Goal: Use online tool/utility: Utilize a website feature to perform a specific function

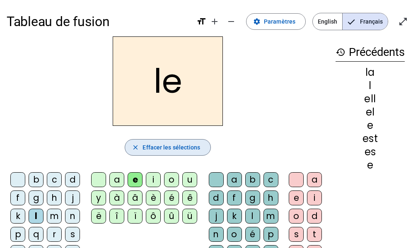
click at [184, 151] on span "Effacer les sélections" at bounding box center [171, 147] width 58 height 10
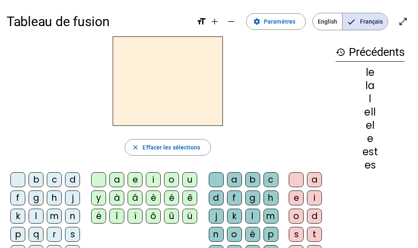
click at [31, 220] on div "l" at bounding box center [36, 216] width 15 height 15
click at [117, 182] on div "a" at bounding box center [116, 179] width 15 height 15
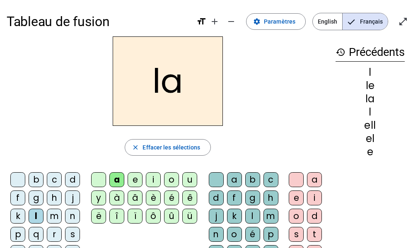
click at [118, 184] on div "a" at bounding box center [116, 179] width 15 height 15
click at [138, 183] on div "e" at bounding box center [135, 179] width 15 height 15
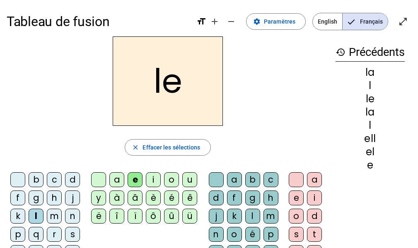
click at [191, 183] on div "u" at bounding box center [189, 179] width 15 height 15
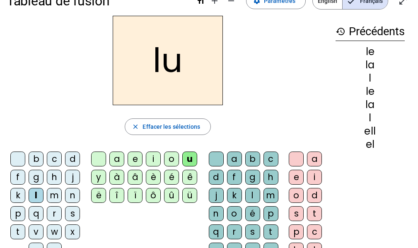
scroll to position [24, 0]
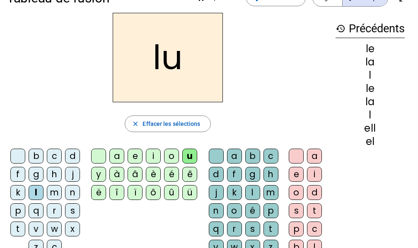
click at [16, 228] on div "t" at bounding box center [17, 229] width 15 height 15
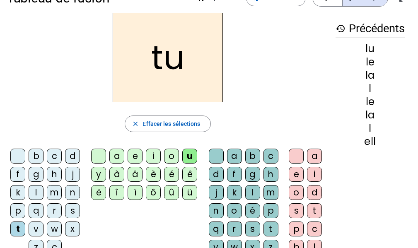
click at [136, 159] on div "e" at bounding box center [135, 156] width 15 height 15
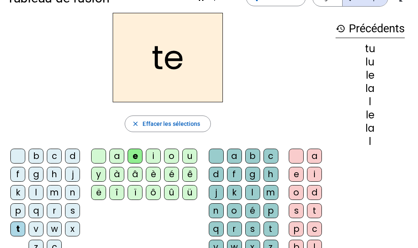
click at [190, 156] on div "u" at bounding box center [189, 156] width 15 height 15
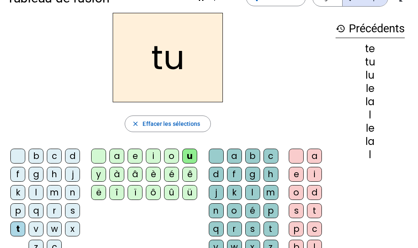
click at [140, 154] on div "e" at bounding box center [135, 156] width 15 height 15
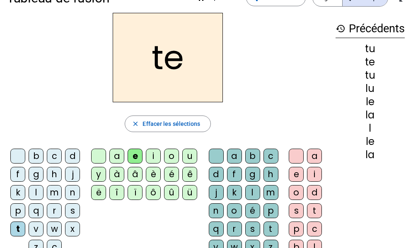
click at [115, 154] on div "a" at bounding box center [116, 156] width 15 height 15
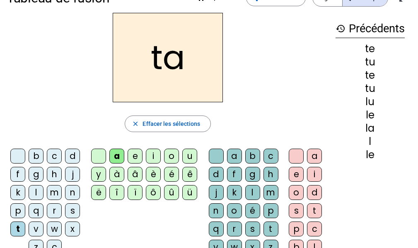
click at [41, 193] on div "l" at bounding box center [36, 192] width 15 height 15
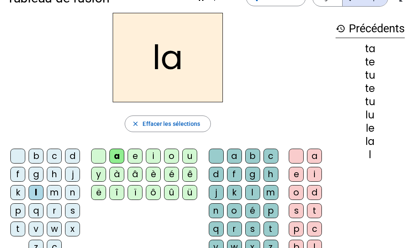
click at [136, 154] on div "e" at bounding box center [135, 156] width 15 height 15
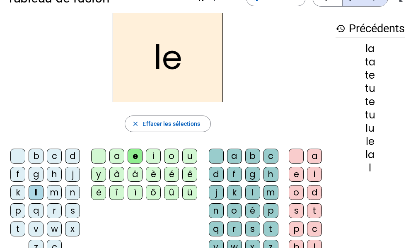
click at [188, 159] on div "u" at bounding box center [189, 156] width 15 height 15
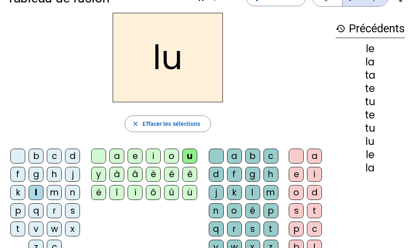
click at [19, 232] on div "t" at bounding box center [17, 229] width 15 height 15
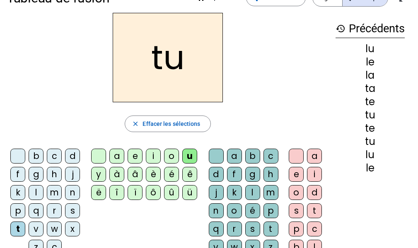
click at [136, 153] on div "e" at bounding box center [135, 156] width 15 height 15
click at [118, 157] on div "a" at bounding box center [116, 156] width 15 height 15
